Goal: Information Seeking & Learning: Learn about a topic

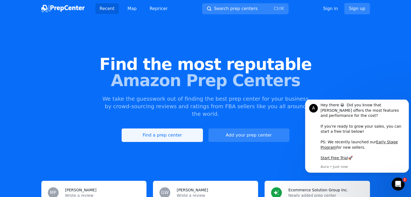
click at [168, 129] on link "Find a prep center" at bounding box center [162, 136] width 81 height 14
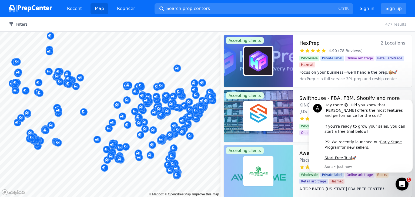
click at [12, 25] on icon "button" at bounding box center [11, 24] width 4 height 4
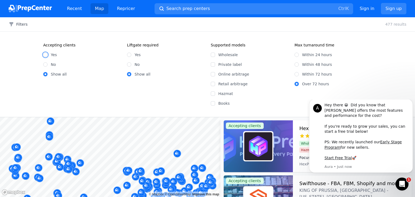
click at [45, 54] on input "Yes" at bounding box center [45, 55] width 4 height 4
radio input "true"
click at [214, 54] on input "Wholesale" at bounding box center [213, 55] width 4 height 4
checkbox input "true"
click at [292, 109] on div "Hey there 😀 Did you know that Aura offers the most features and performance for…" at bounding box center [367, 132] width 84 height 58
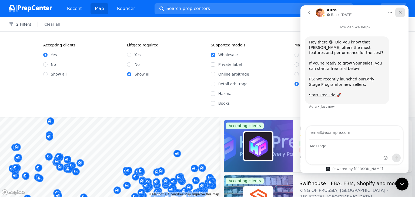
click at [292, 12] on icon "Close" at bounding box center [400, 12] width 4 height 4
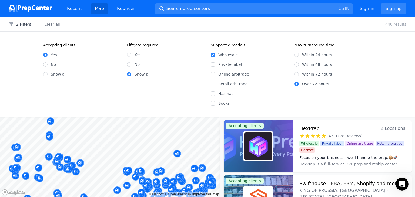
scroll to position [3752, 0]
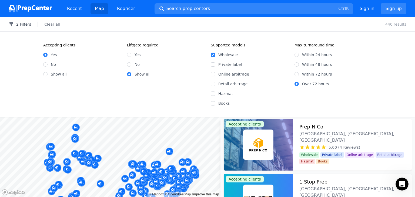
click at [22, 25] on button "2 Filters" at bounding box center [20, 24] width 22 height 5
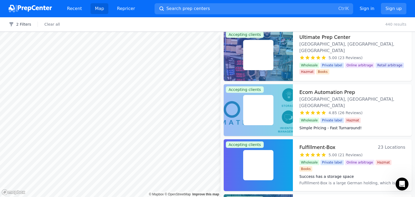
scroll to position [774, 0]
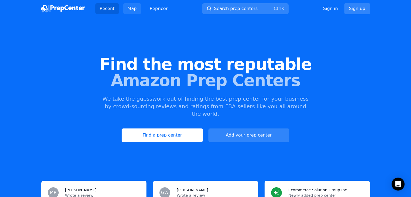
click at [129, 10] on link "Map" at bounding box center [132, 8] width 18 height 11
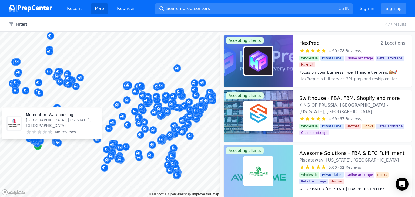
click at [38, 148] on icon "Map marker" at bounding box center [38, 146] width 4 height 5
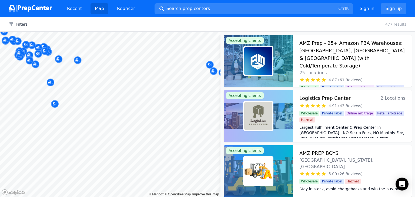
click at [91, 137] on body "Recent Map Repricer Search prep centers Ctrl K Open main menu Sign in Sign up F…" at bounding box center [207, 98] width 415 height 197
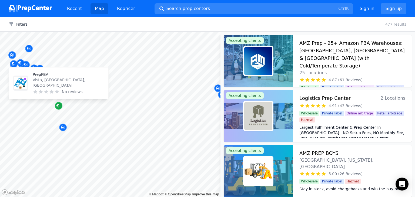
click at [59, 107] on icon "Map marker" at bounding box center [59, 105] width 4 height 5
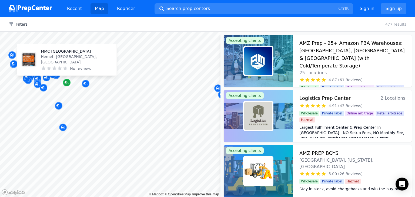
click at [67, 82] on icon "Map marker" at bounding box center [66, 82] width 3 height 3
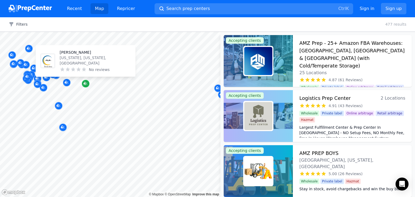
click at [86, 83] on icon "Map marker" at bounding box center [85, 83] width 3 height 3
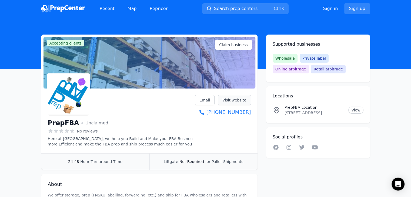
click at [235, 102] on link "Visit website" at bounding box center [234, 100] width 33 height 10
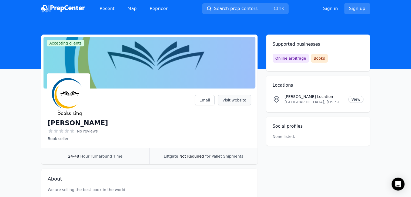
click at [231, 100] on link "Visit website" at bounding box center [234, 100] width 33 height 10
